Goal: Task Accomplishment & Management: Complete application form

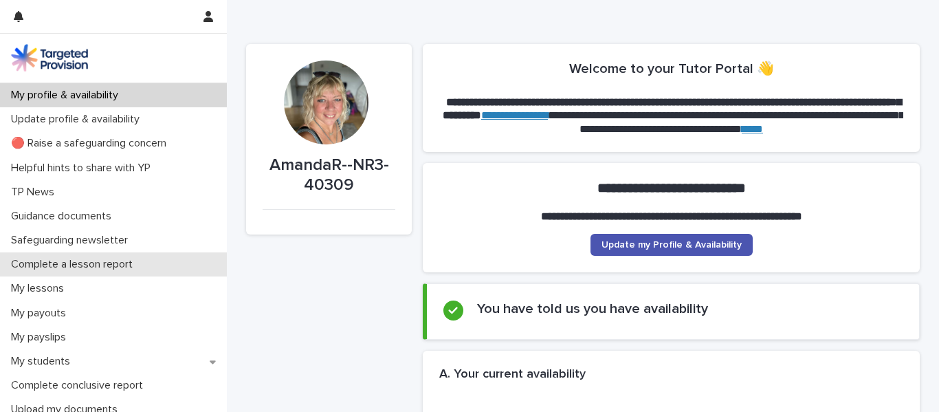
click at [122, 261] on p "Complete a lesson report" at bounding box center [74, 264] width 138 height 13
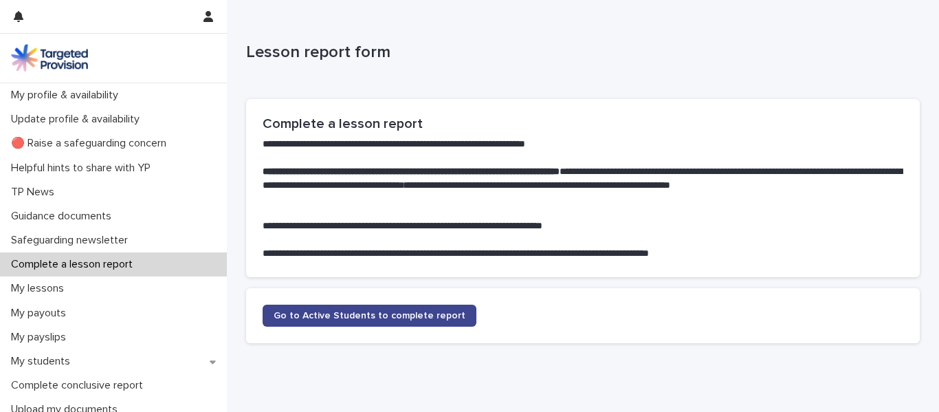
click at [364, 313] on span "Go to Active Students to complete report" at bounding box center [370, 316] width 192 height 10
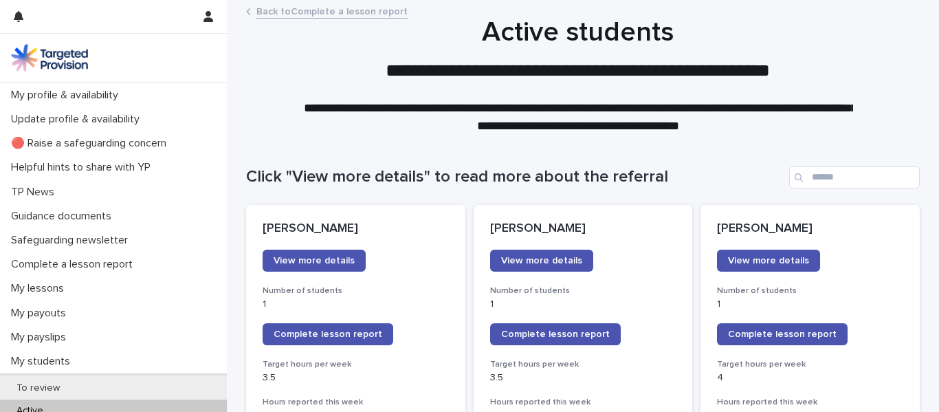
click at [406, 254] on div "View more details" at bounding box center [356, 260] width 186 height 22
click at [754, 333] on span "Complete lesson report" at bounding box center [782, 334] width 109 height 10
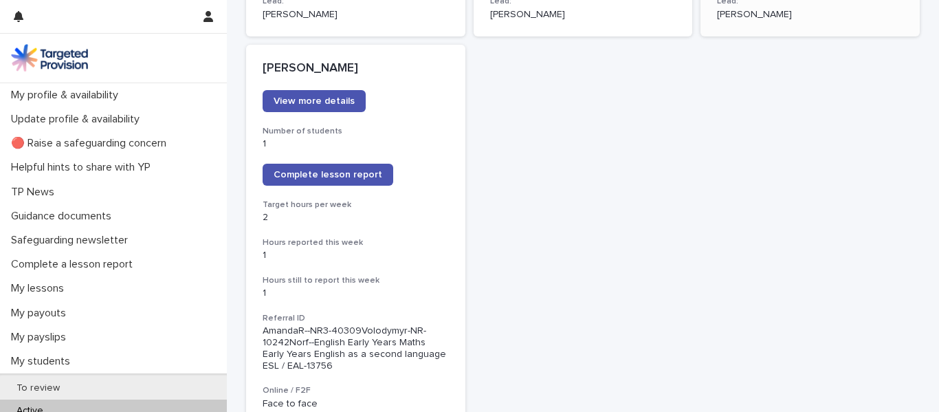
scroll to position [1107, 0]
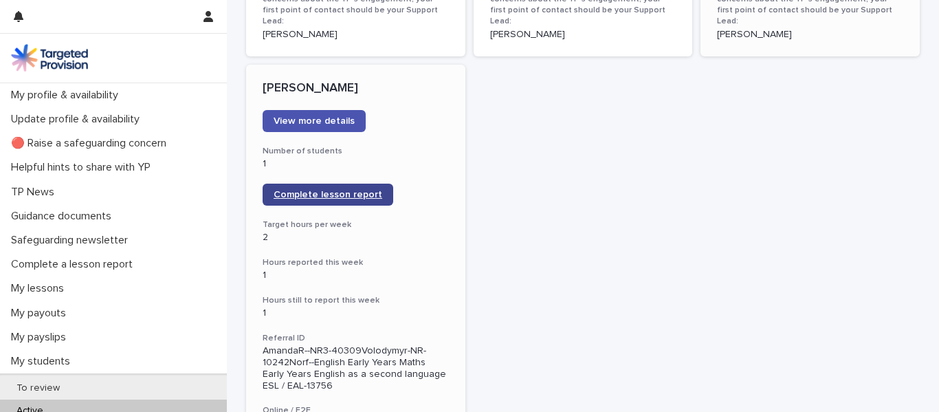
click at [352, 190] on span "Complete lesson report" at bounding box center [328, 195] width 109 height 10
